Goal: Communication & Community: Answer question/provide support

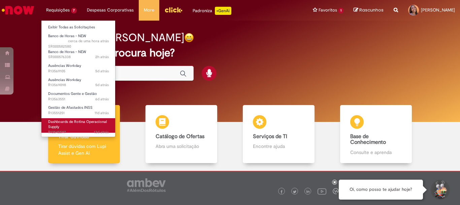
click at [85, 125] on link "Dashboards de Rotina Operacional Supply 13d atrás 13 dias atrás R13545597" at bounding box center [78, 125] width 74 height 14
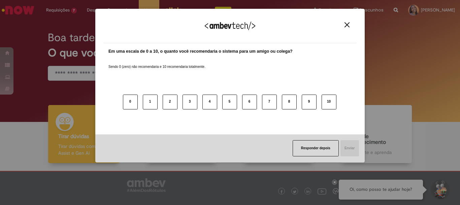
click at [346, 24] on img "Close" at bounding box center [347, 24] width 5 height 5
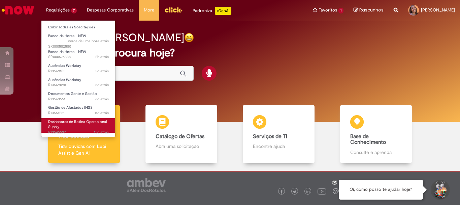
click at [71, 124] on span "Dashboards de Rotina Operacional Supply" at bounding box center [77, 124] width 59 height 10
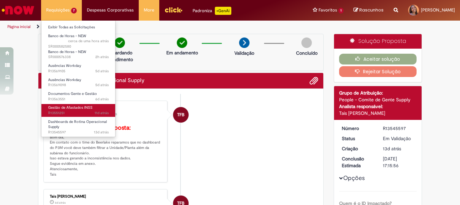
click at [72, 111] on span "11d atrás 11 dias atrás R13551251" at bounding box center [78, 112] width 61 height 5
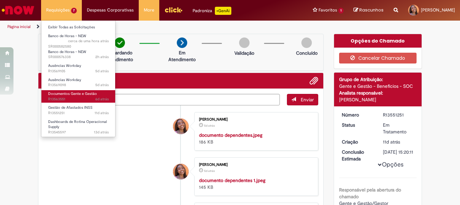
click at [77, 93] on span "Documentos Gente e Gestão" at bounding box center [72, 93] width 49 height 5
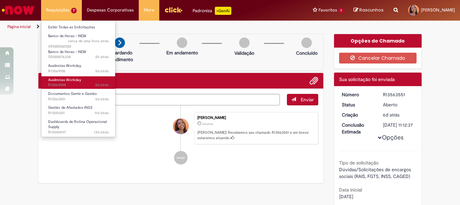
click at [71, 84] on span "5d atrás 5 dias atrás R13569098" at bounding box center [78, 84] width 61 height 5
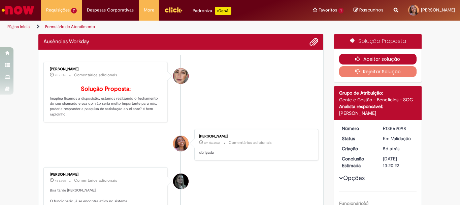
click at [355, 54] on button "Aceitar solução" at bounding box center [378, 59] width 78 height 11
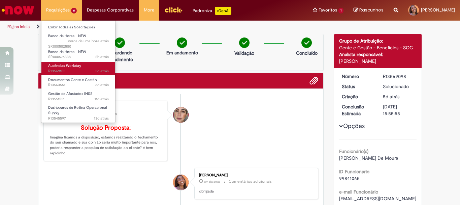
click at [78, 64] on span "Ausências Workday" at bounding box center [64, 65] width 33 height 5
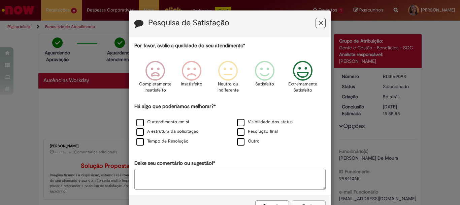
click at [303, 73] on icon "Feedback" at bounding box center [303, 71] width 25 height 20
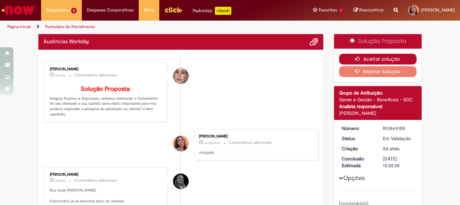
click at [356, 57] on icon "button" at bounding box center [360, 58] width 8 height 5
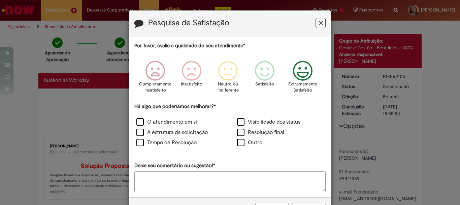
click at [299, 76] on icon "Feedback" at bounding box center [303, 71] width 25 height 20
click at [163, 142] on label "Tempo de Resolução" at bounding box center [167, 143] width 60 height 8
click at [310, 202] on button "Enviar" at bounding box center [309, 207] width 34 height 11
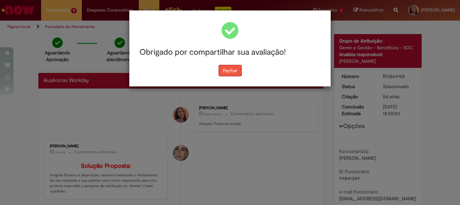
click at [232, 72] on button "Fechar" at bounding box center [230, 70] width 23 height 11
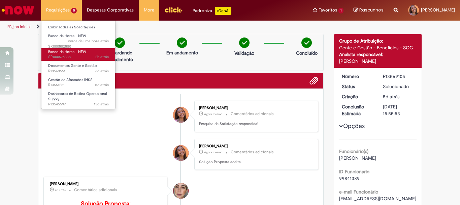
click at [60, 53] on span "Banco de Horas - NEW" at bounding box center [67, 51] width 38 height 5
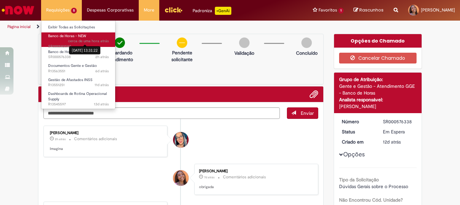
click at [82, 38] on link "Banco de Horas - NEW cerca de uma hora atrás cerca de uma hora atrás [DATE] 13:…" at bounding box center [78, 39] width 74 height 14
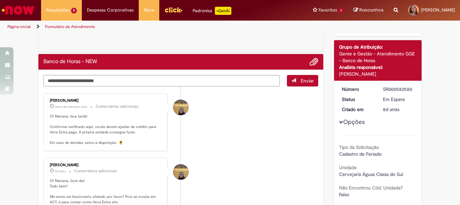
scroll to position [31, 0]
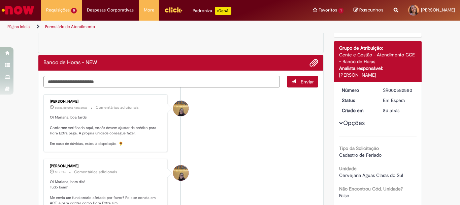
click at [172, 78] on textarea "Digite sua mensagem aqui..." at bounding box center [161, 81] width 237 height 11
click at [128, 83] on textarea "**********" at bounding box center [161, 81] width 237 height 11
type textarea "**********"
click at [297, 79] on button "Enviar" at bounding box center [302, 81] width 31 height 11
